Goal: Task Accomplishment & Management: Complete application form

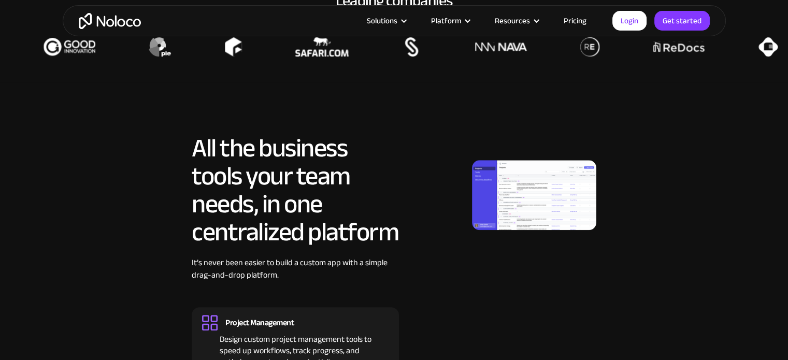
scroll to position [891, 0]
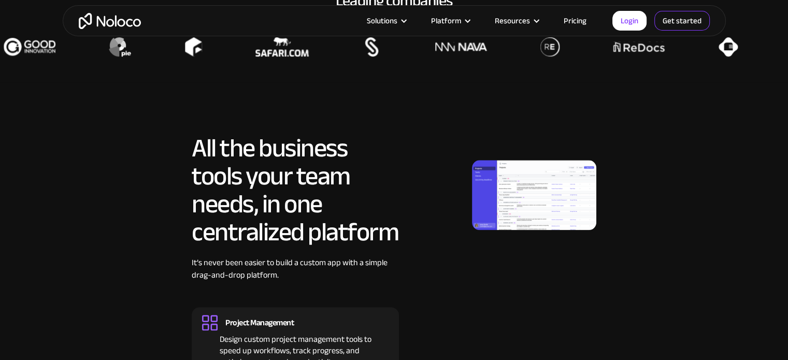
click at [671, 13] on link "Get started" at bounding box center [681, 21] width 55 height 20
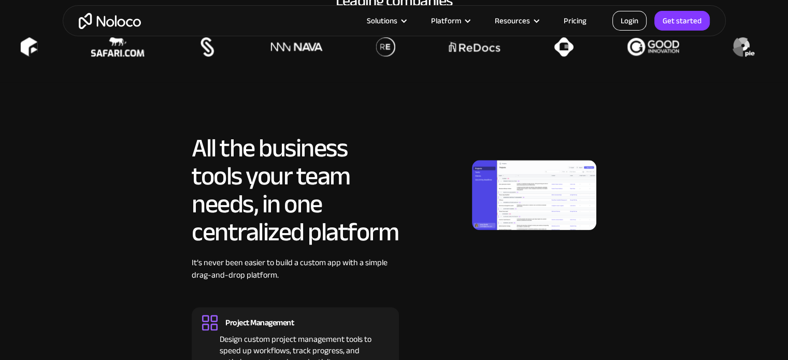
click at [630, 15] on link "Login" at bounding box center [629, 21] width 34 height 20
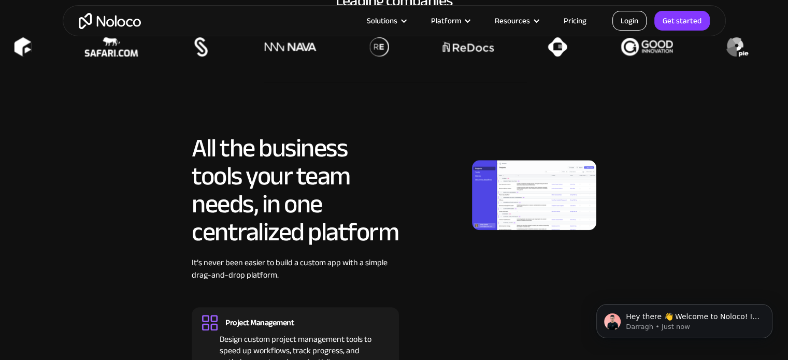
scroll to position [0, 0]
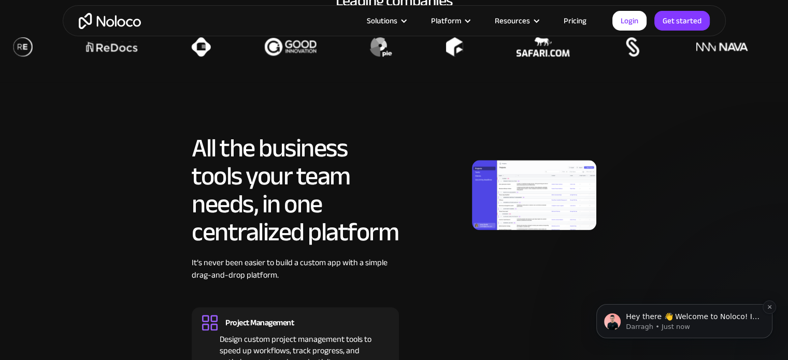
click at [673, 331] on div "Hey there 👋 Welcome to Noloco! If you have any questions, just reply to this me…" at bounding box center [684, 321] width 176 height 34
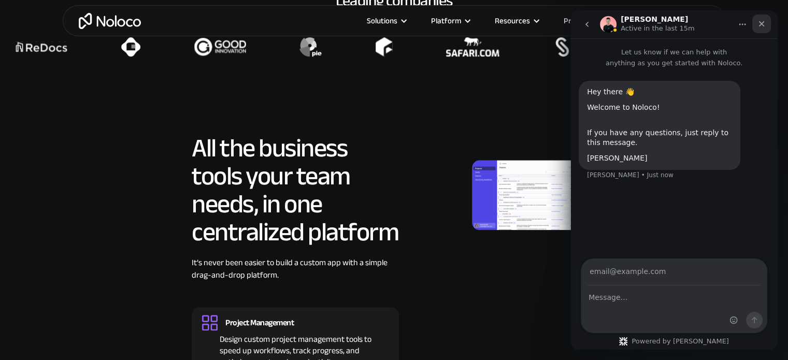
click at [761, 28] on div "Close" at bounding box center [761, 23] width 19 height 19
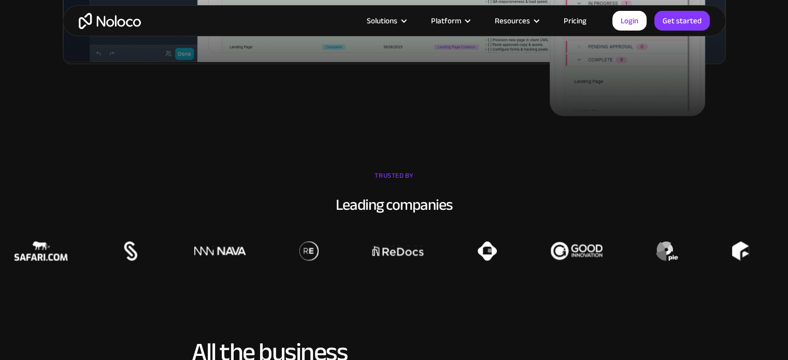
scroll to position [659, 0]
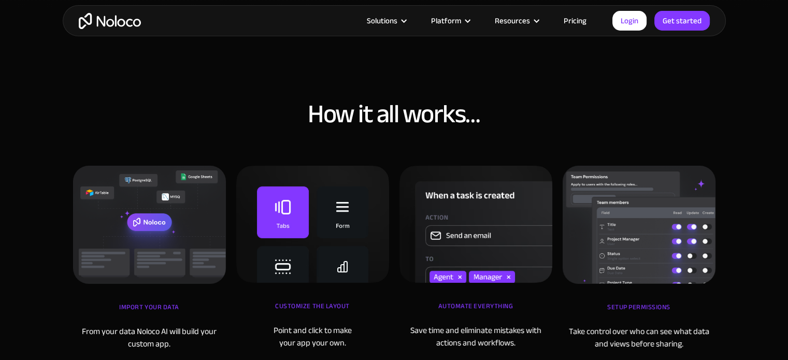
scroll to position [3425, 0]
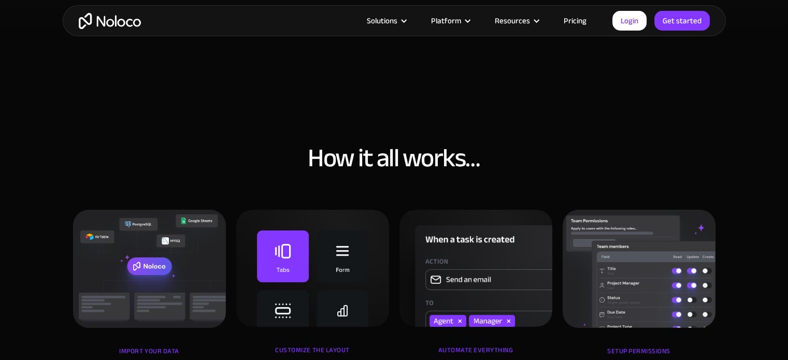
drag, startPoint x: 451, startPoint y: 15, endPoint x: 636, endPoint y: -42, distance: 193.9
